Goal: Task Accomplishment & Management: Use online tool/utility

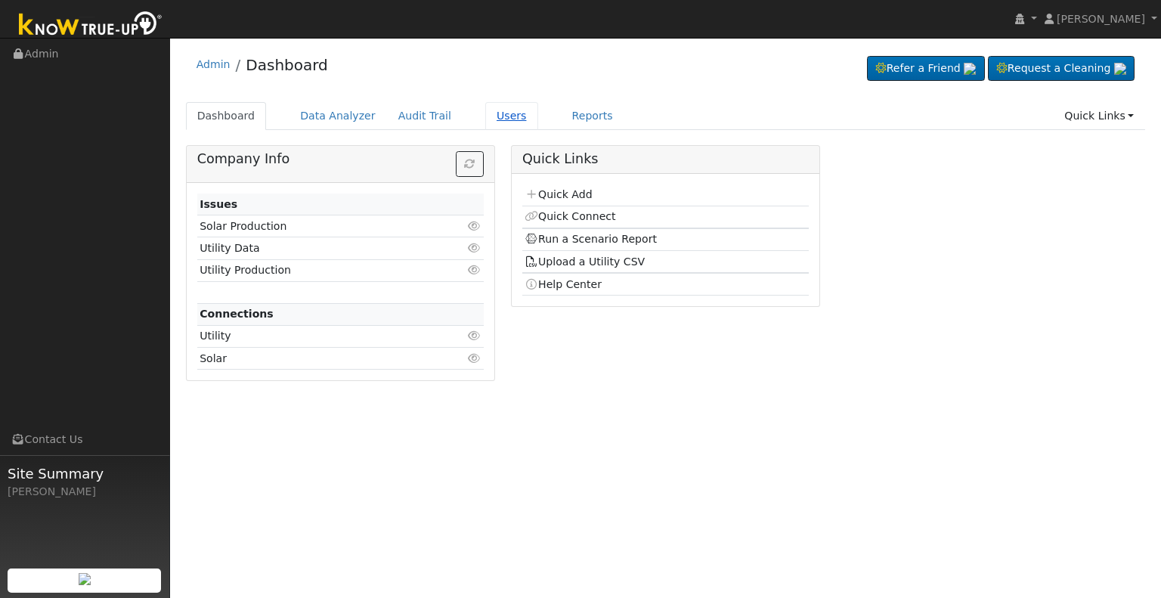
click at [487, 119] on link "Users" at bounding box center [511, 116] width 53 height 28
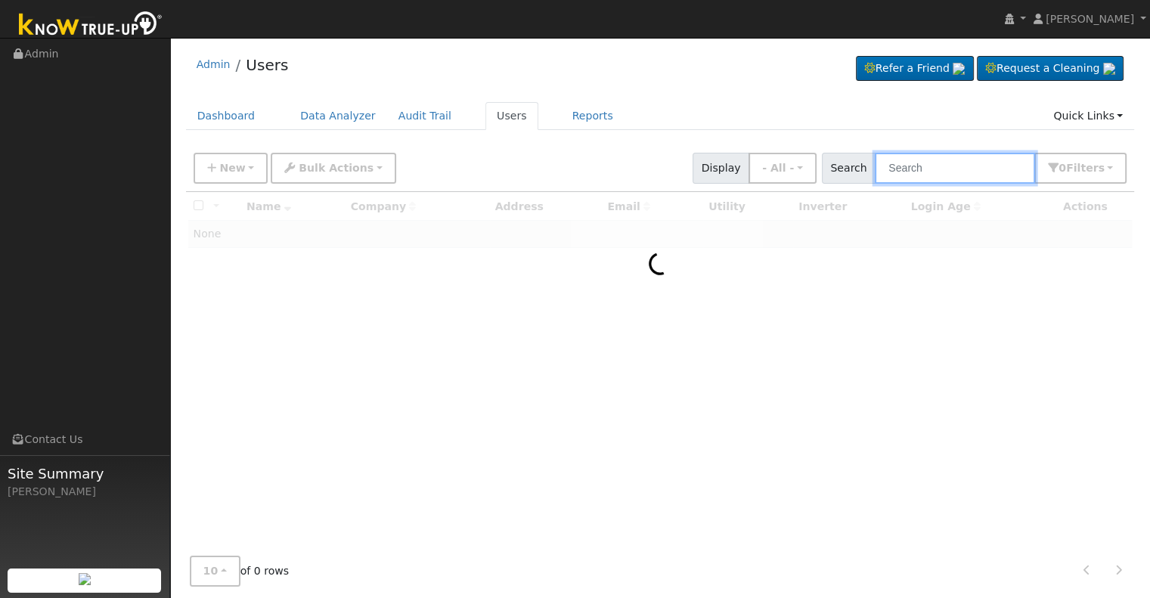
click at [913, 165] on input "text" at bounding box center [955, 168] width 160 height 31
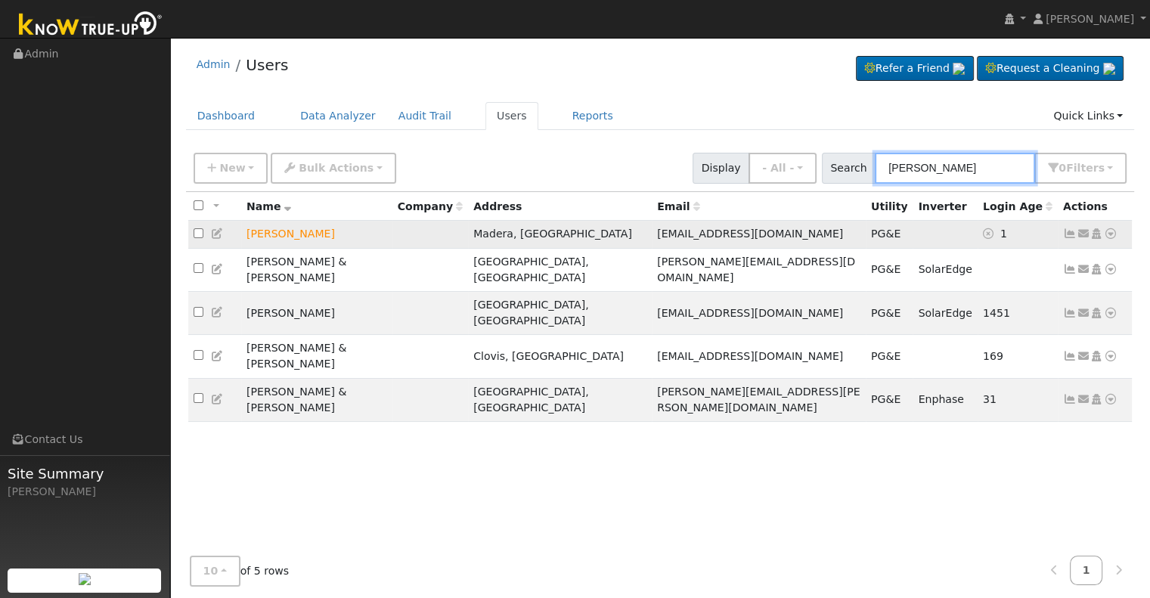
type input "[PERSON_NAME]"
click at [1111, 235] on icon at bounding box center [1111, 233] width 14 height 11
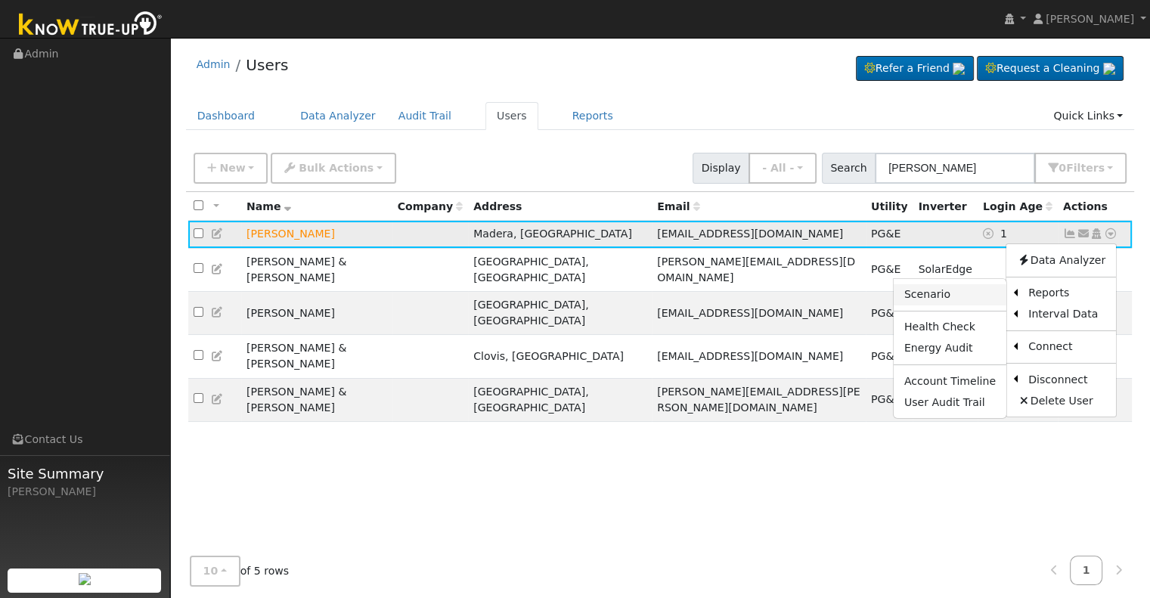
click at [937, 293] on link "Scenario" at bounding box center [950, 294] width 113 height 21
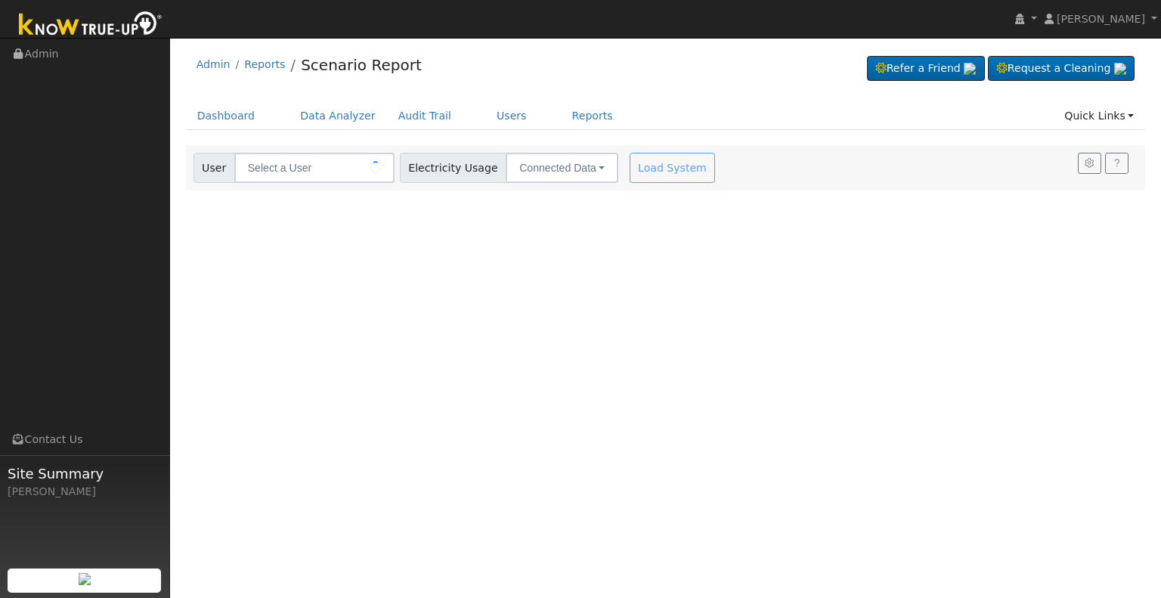
type input "[PERSON_NAME]"
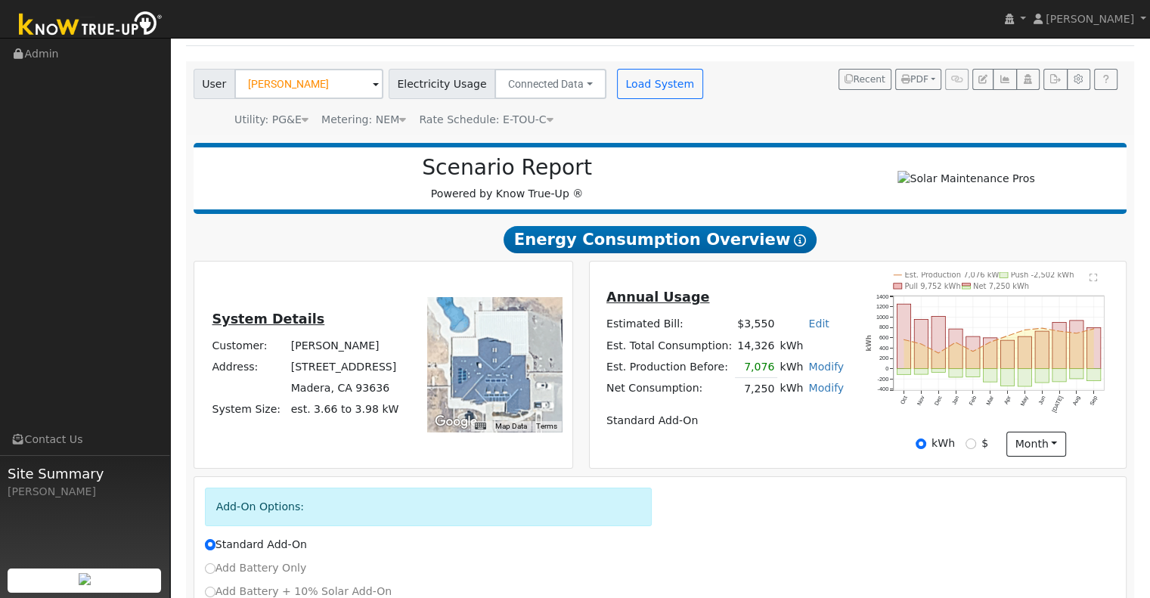
scroll to position [85, 0]
